Goal: Information Seeking & Learning: Learn about a topic

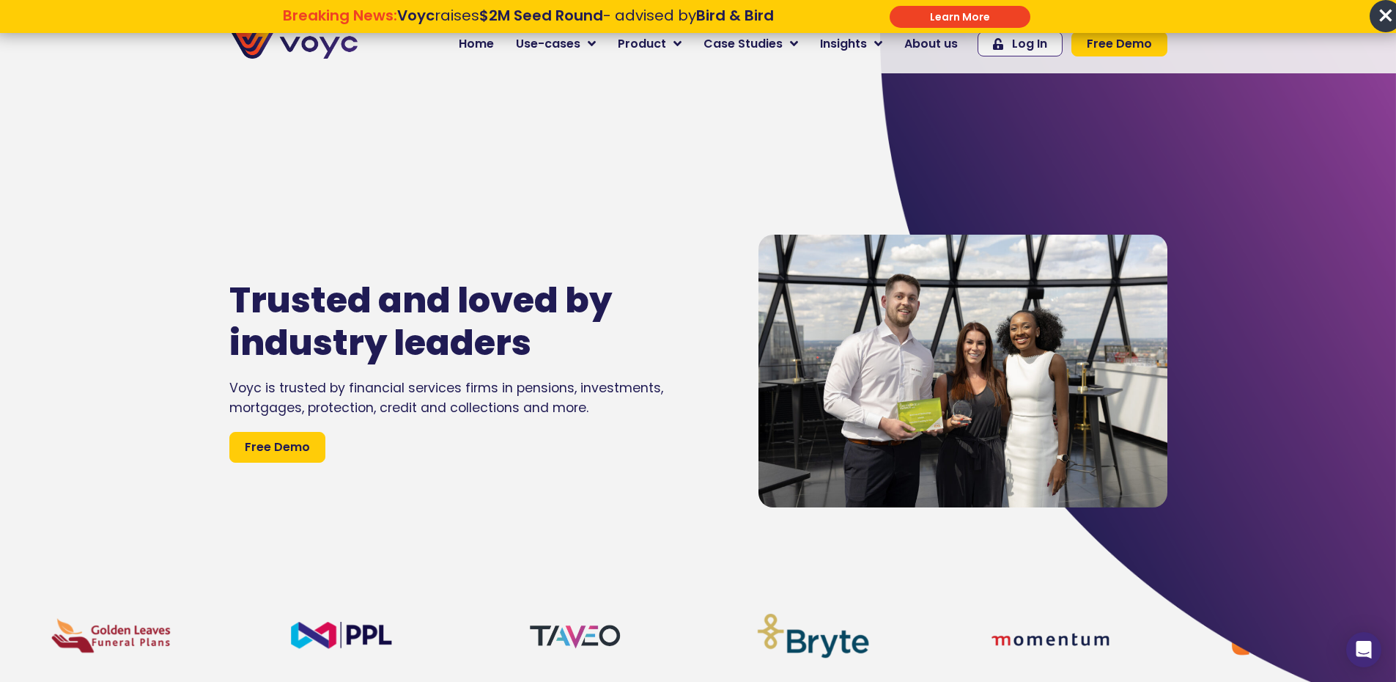
click at [732, 40] on p "Breaking News: Voyc raises $2M Seed Round - advised by Bird & Bird \a\a\a" at bounding box center [528, 33] width 640 height 18
click at [740, 45] on span "Case Studies" at bounding box center [742, 44] width 79 height 18
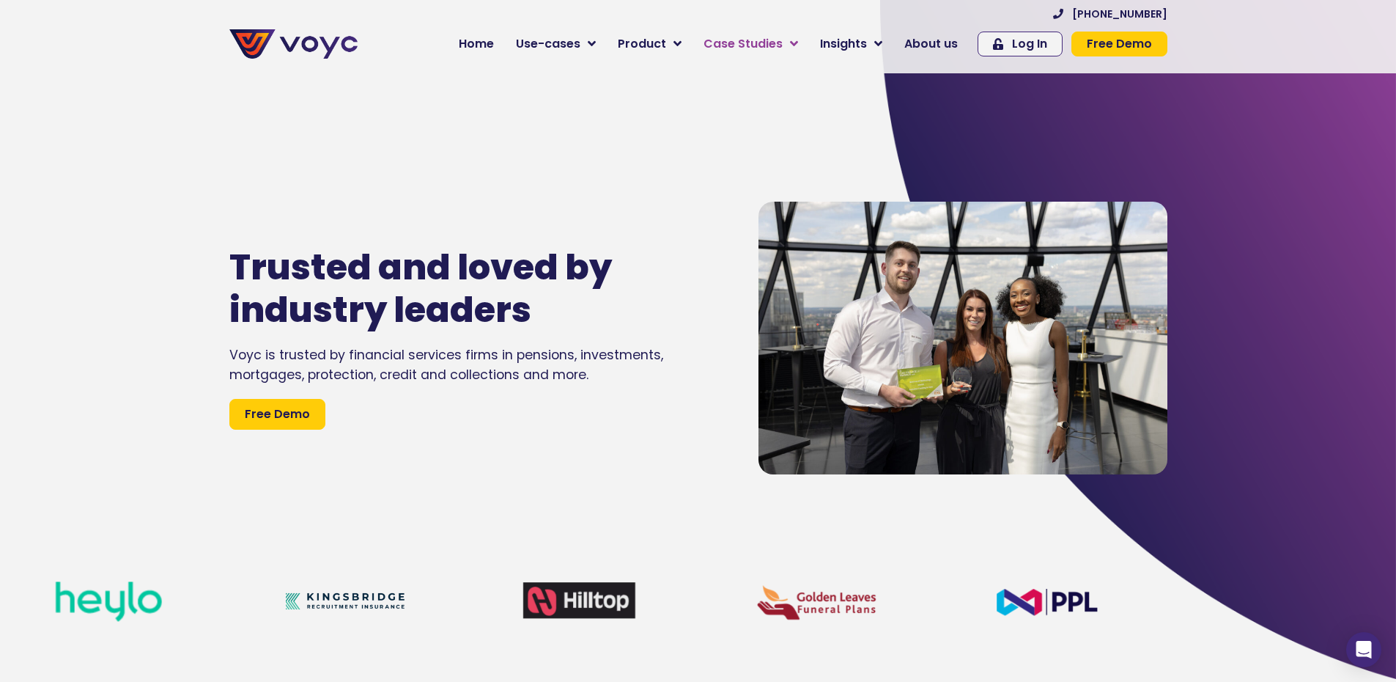
click at [798, 44] on icon at bounding box center [794, 43] width 8 height 13
click at [798, 47] on icon at bounding box center [794, 43] width 8 height 13
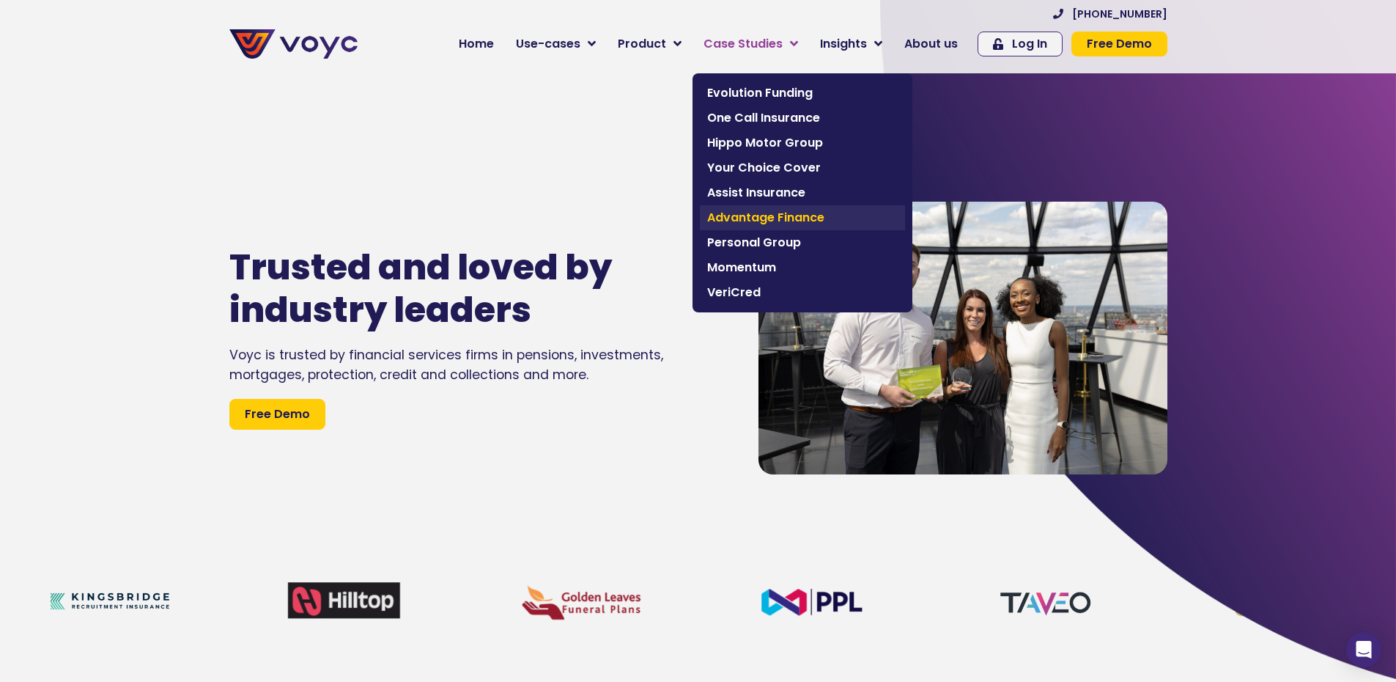
click at [772, 214] on span "Advantage Finance" at bounding box center [802, 218] width 191 height 18
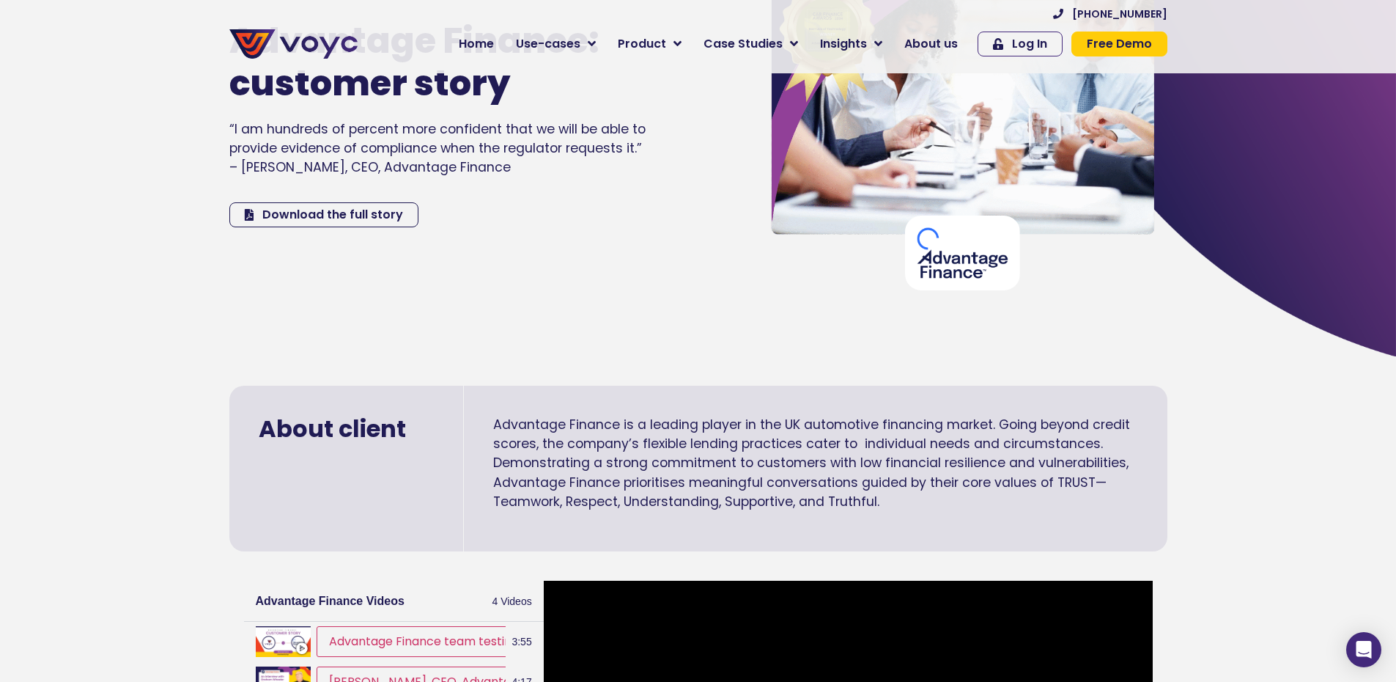
scroll to position [73, 0]
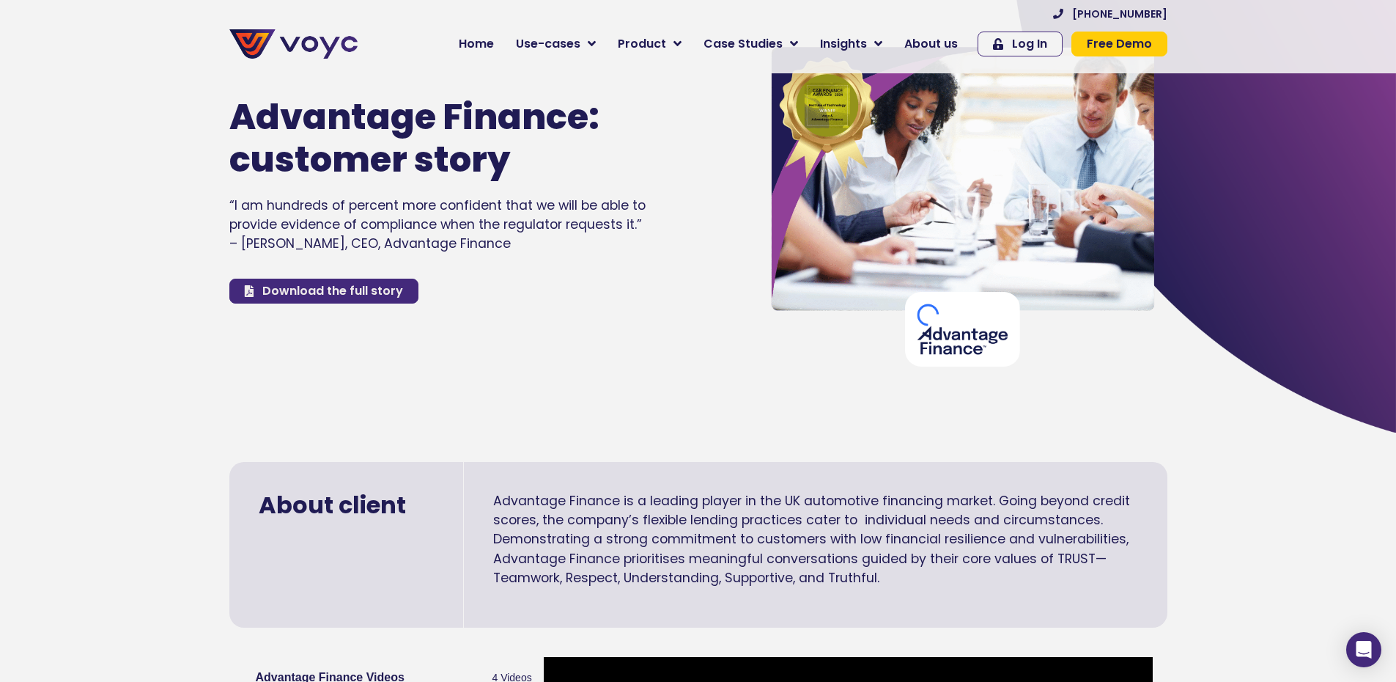
click at [322, 285] on span "Download the full story" at bounding box center [332, 291] width 141 height 12
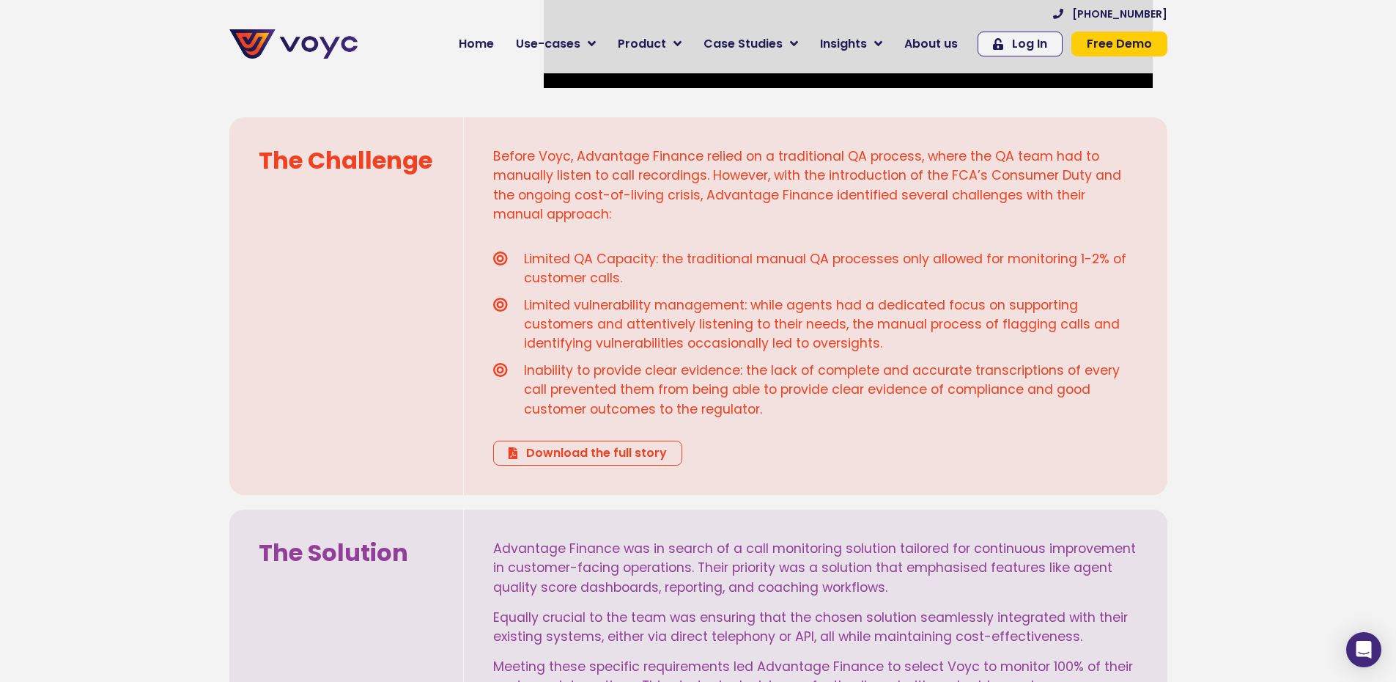
scroll to position [806, 0]
